Goal: Find contact information: Find contact information

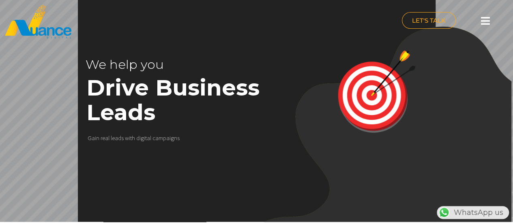
click at [490, 21] on div at bounding box center [485, 21] width 16 height 18
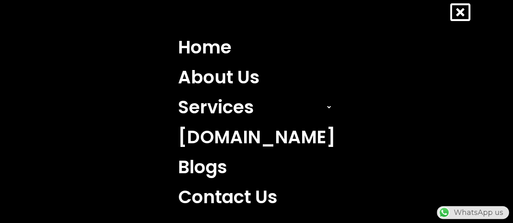
scroll to position [889, 0]
click at [457, 9] on icon at bounding box center [460, 12] width 20 height 20
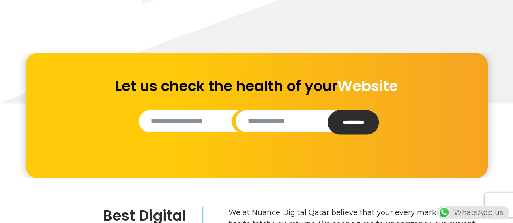
scroll to position [0, 0]
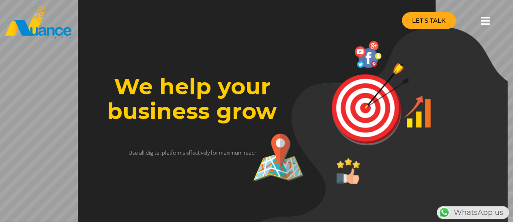
click at [426, 20] on span "LET'S TALK" at bounding box center [429, 20] width 34 height 6
